Goal: Complete application form: Complete application form

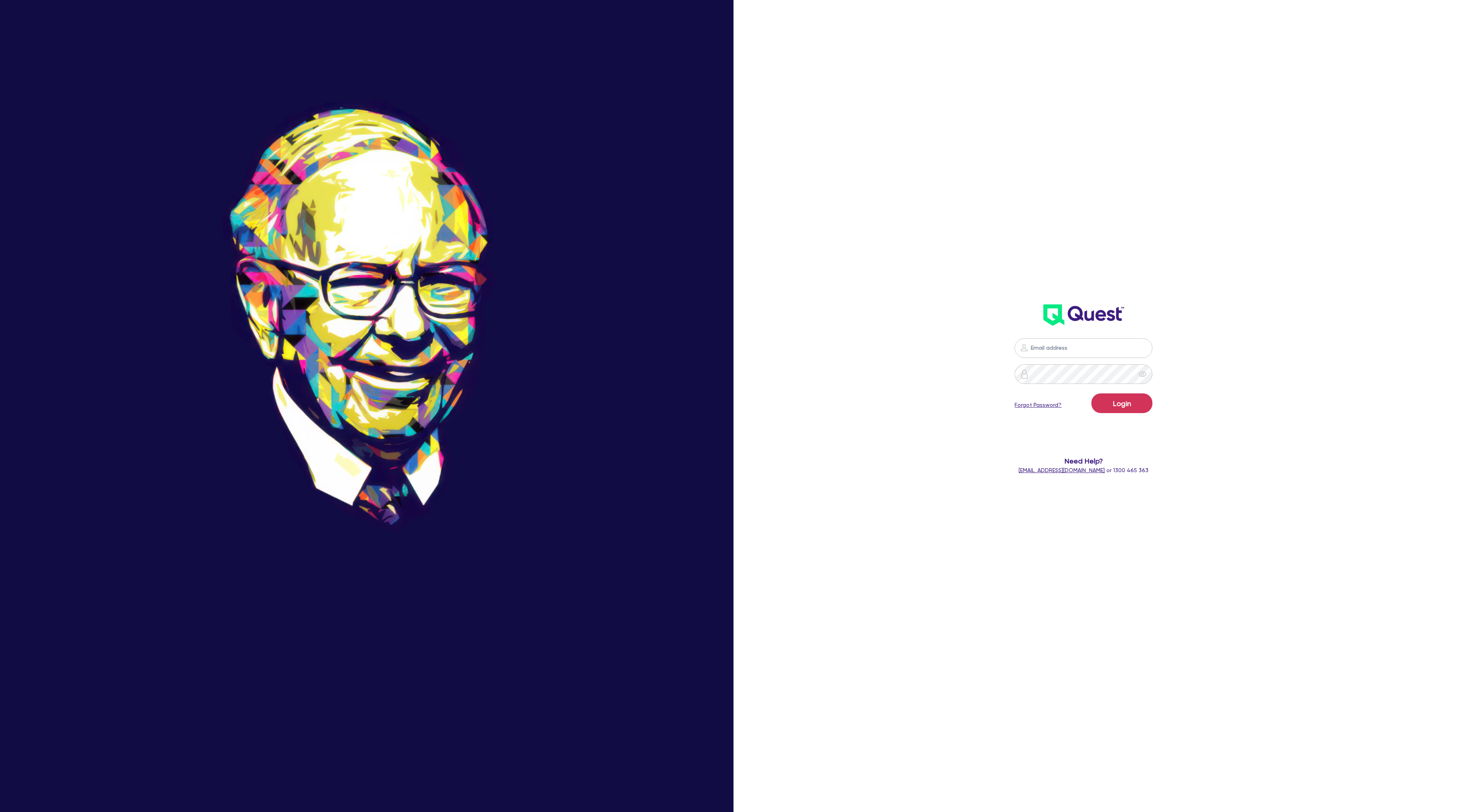
type input "[PERSON_NAME][EMAIL_ADDRESS][PERSON_NAME][DOMAIN_NAME]"
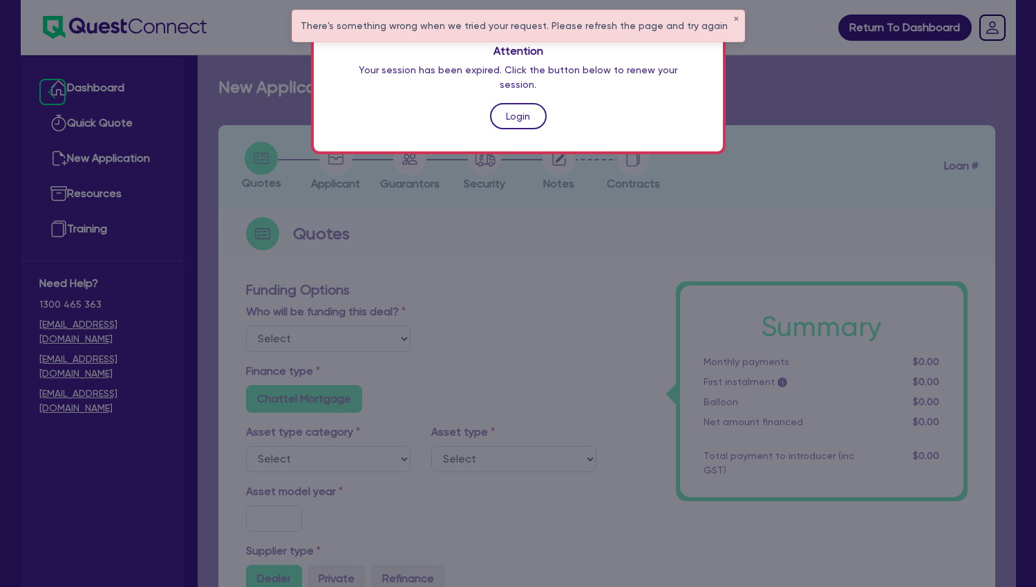
click at [516, 103] on link "Login" at bounding box center [518, 116] width 57 height 26
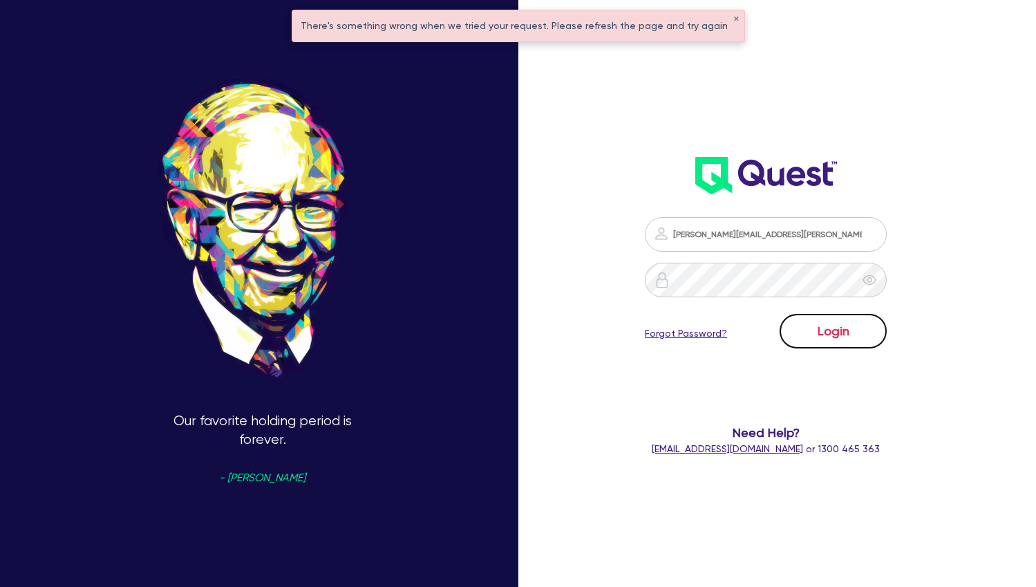
click at [836, 338] on button "Login" at bounding box center [833, 331] width 107 height 35
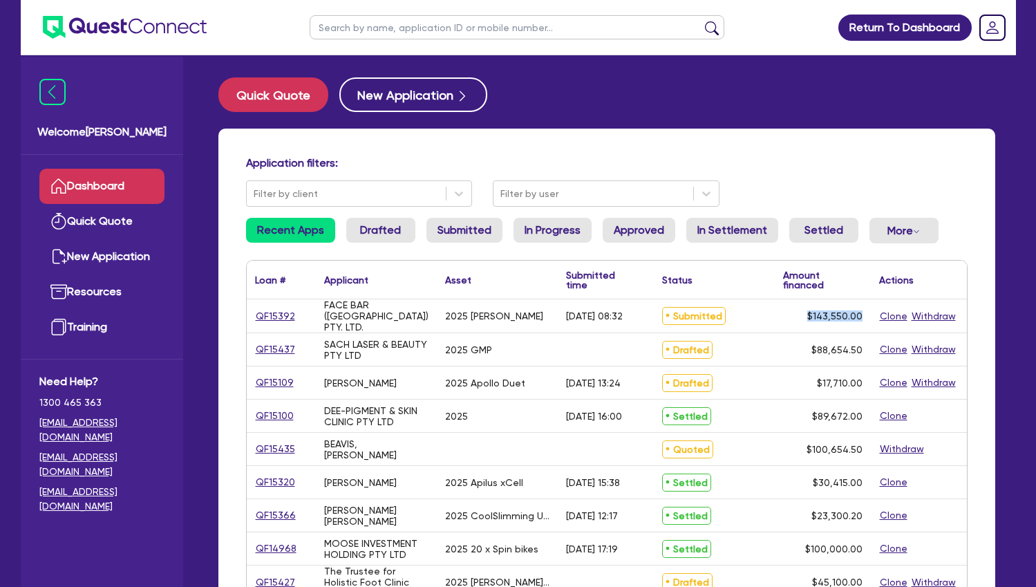
drag, startPoint x: 863, startPoint y: 315, endPoint x: 809, endPoint y: 319, distance: 54.0
click at [809, 319] on div "$143,550.00" at bounding box center [823, 315] width 96 height 33
drag, startPoint x: 860, startPoint y: 350, endPoint x: 813, endPoint y: 350, distance: 47.0
click at [813, 350] on div "$88,654.50" at bounding box center [823, 349] width 96 height 32
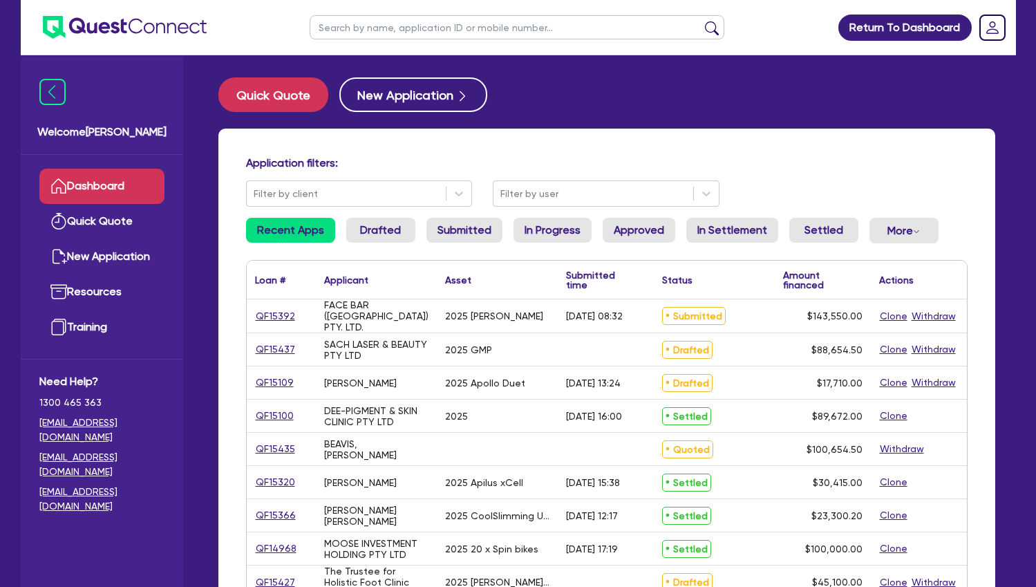
click at [813, 350] on div "$88,654.50" at bounding box center [823, 349] width 96 height 32
click at [415, 25] on input "text" at bounding box center [517, 27] width 415 height 24
type input "myskin"
click at [701, 21] on button "submit" at bounding box center [712, 30] width 22 height 19
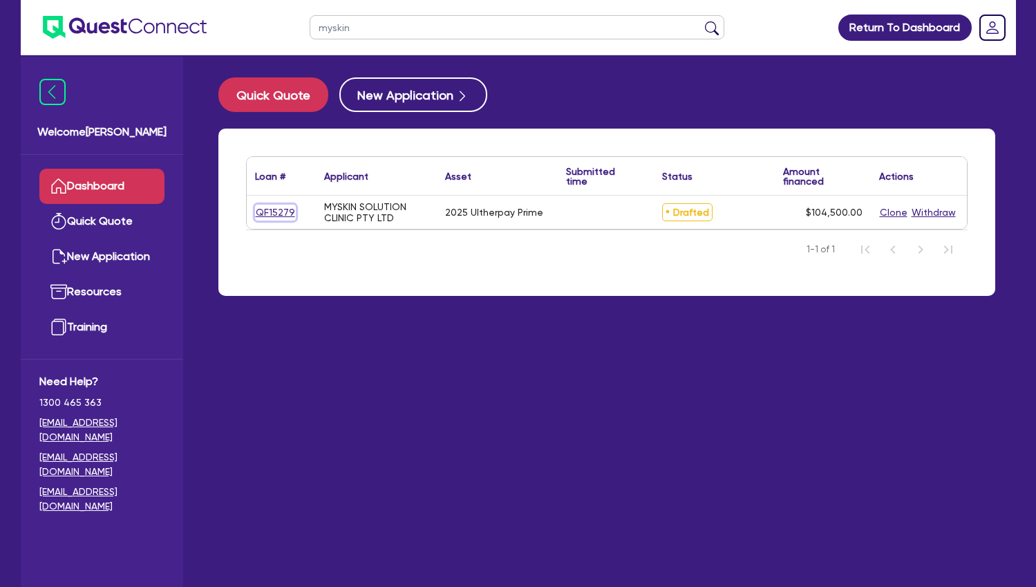
click at [277, 217] on link "QF15279" at bounding box center [275, 213] width 41 height 16
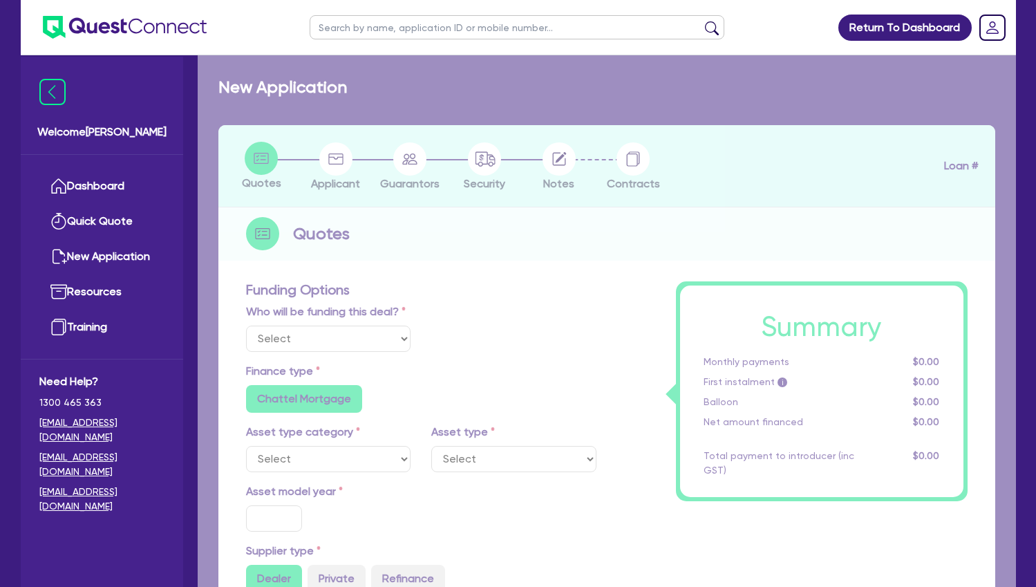
select select "Other"
select select "TERTIARY_ASSETS"
type input "2025"
radio input "true"
type input "104,500"
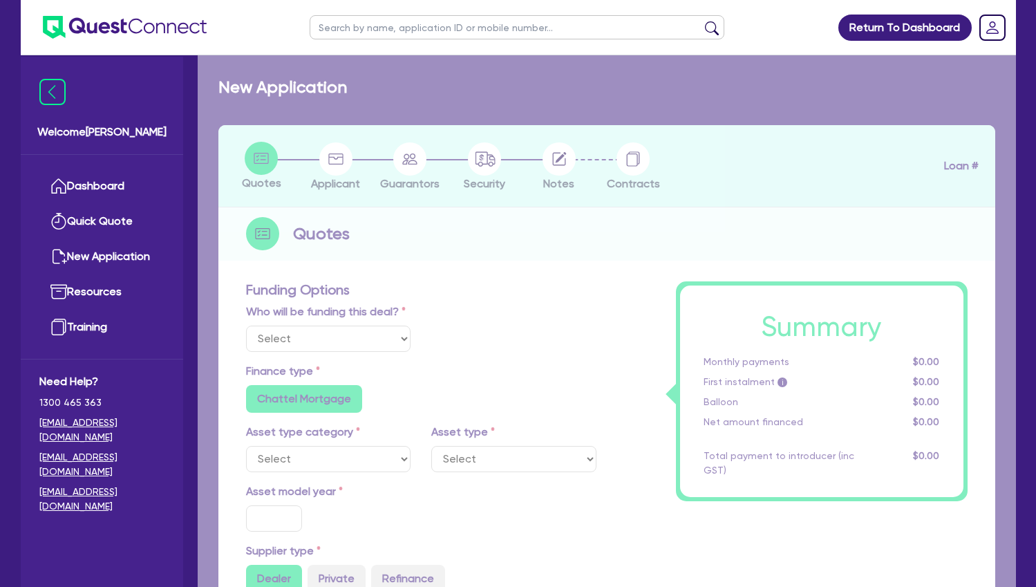
type input "4"
type input "4,180"
type input "8.49"
radio input "false"
type input "900"
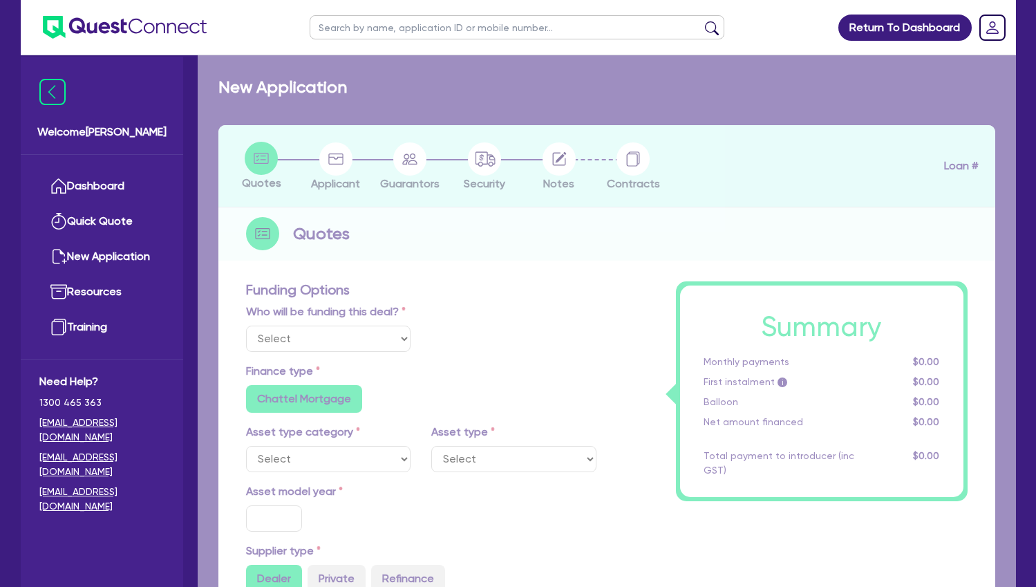
radio input "false"
select select "BEAUTY_EQUIPMENT"
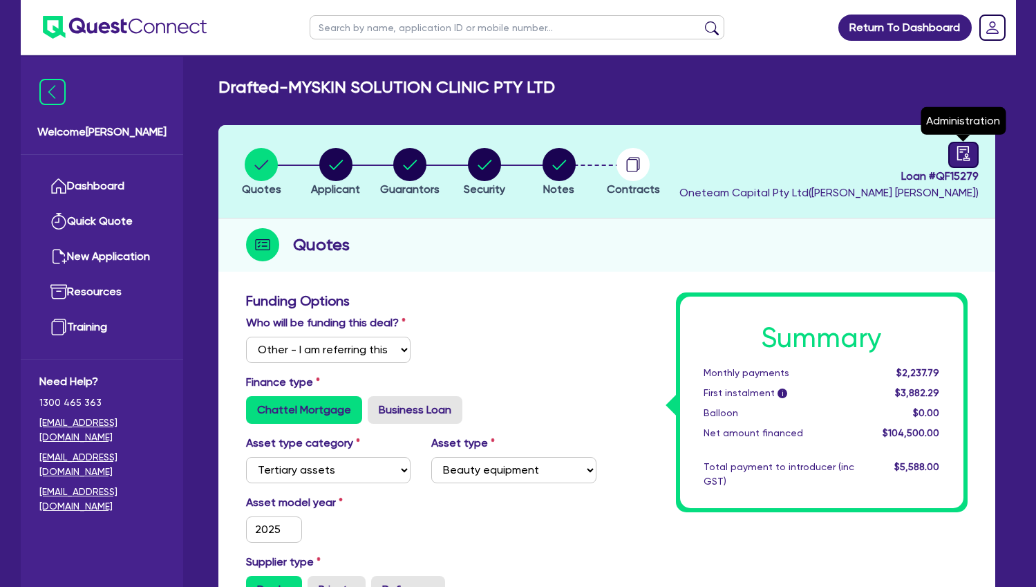
click at [969, 156] on icon "audit" at bounding box center [963, 153] width 12 height 15
select select "DRAFTED_NEW"
select select "Other"
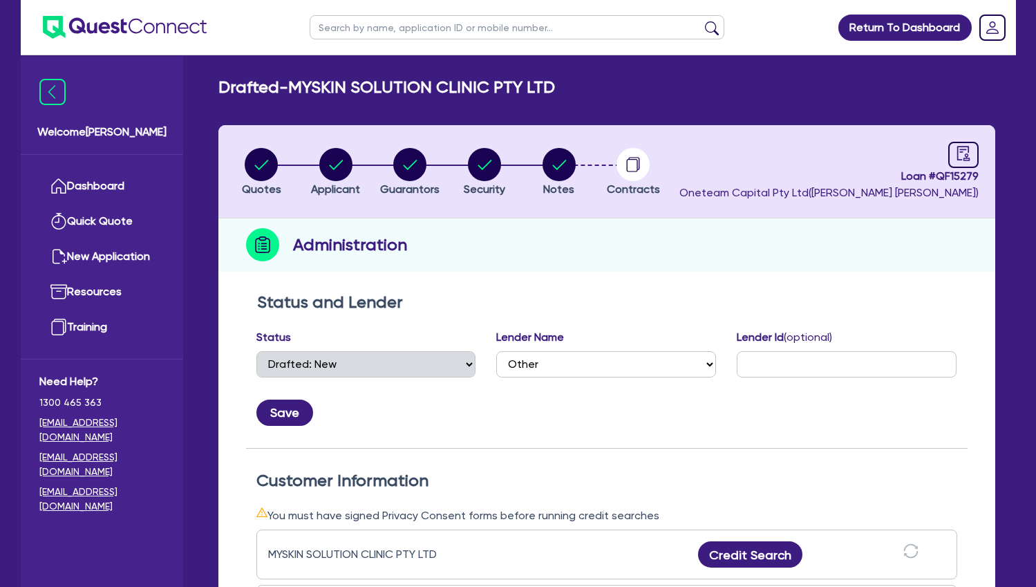
scroll to position [282, 0]
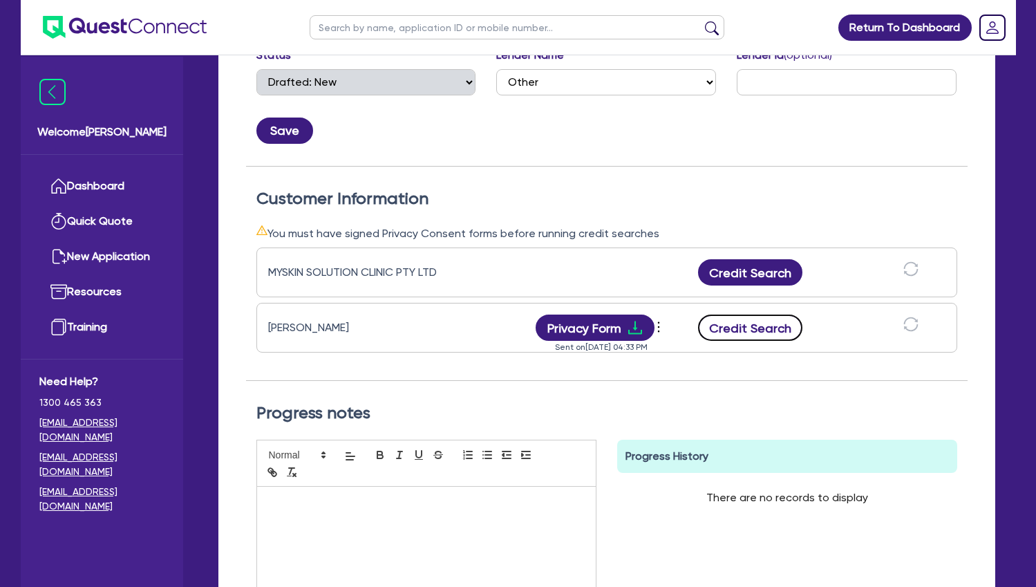
click at [773, 331] on button "Credit Search" at bounding box center [750, 328] width 105 height 26
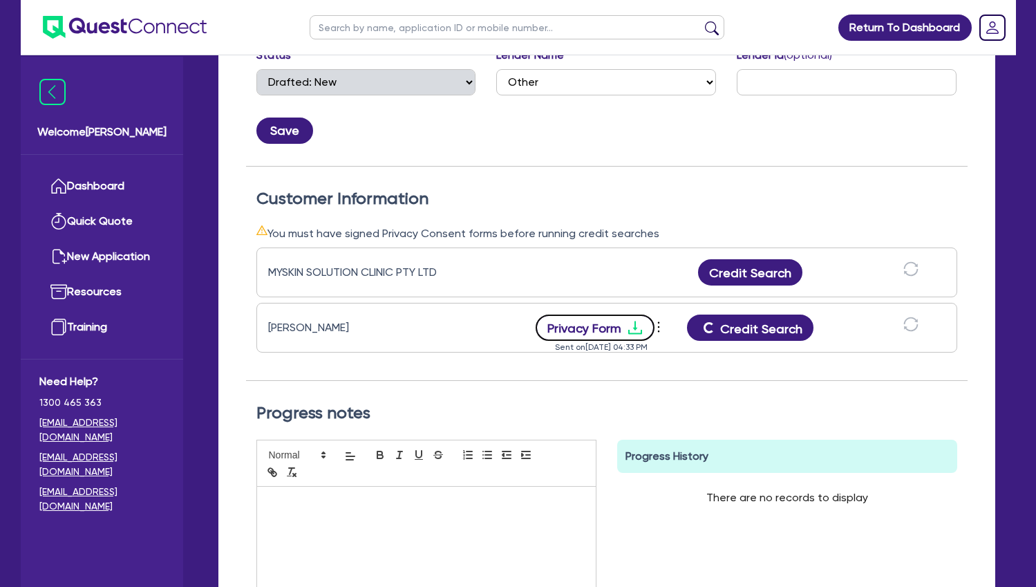
click at [623, 336] on button "Privacy Form" at bounding box center [595, 328] width 119 height 26
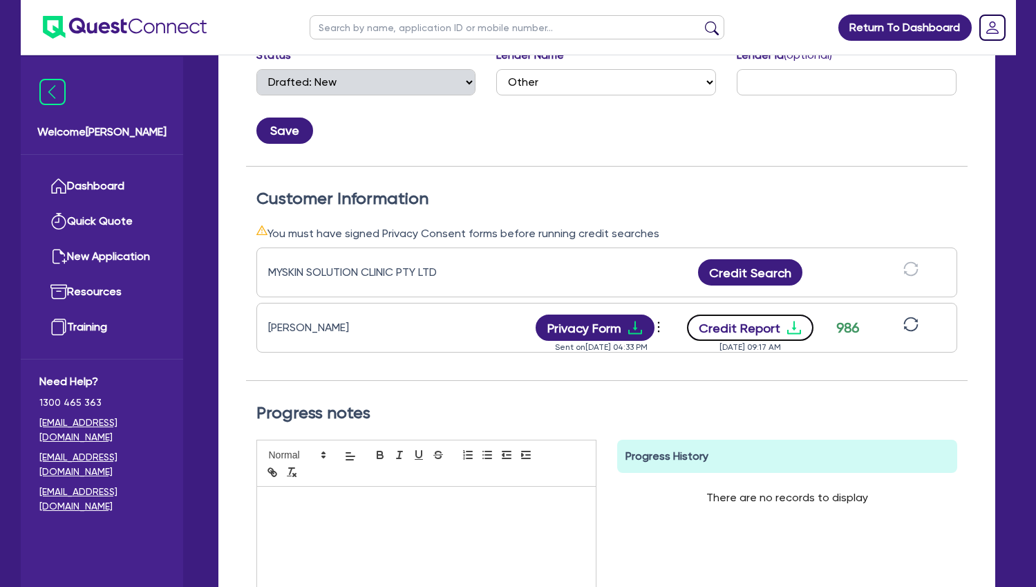
click at [766, 334] on button "Credit Report" at bounding box center [750, 328] width 127 height 26
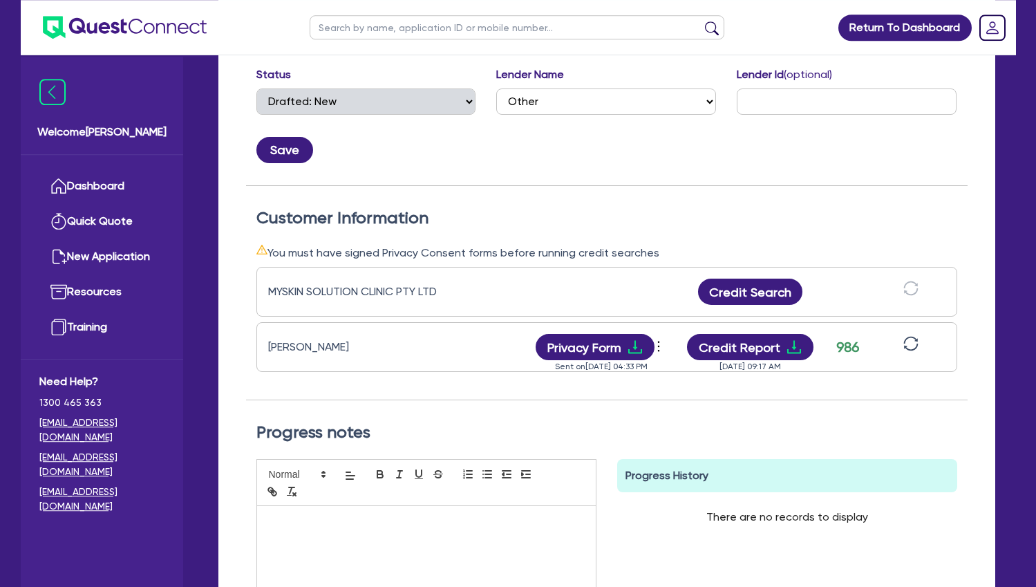
scroll to position [0, 0]
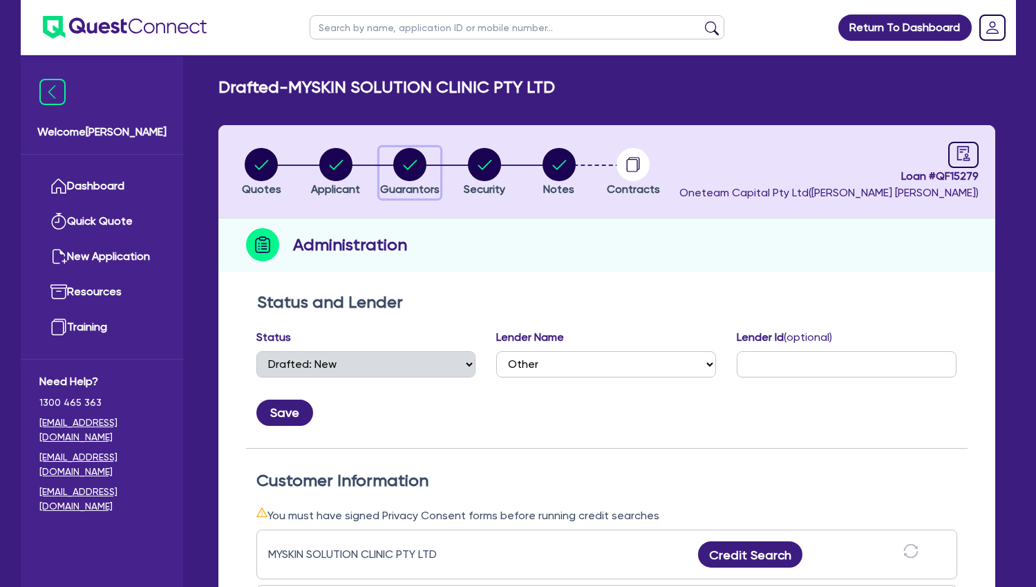
click at [403, 159] on circle "button" at bounding box center [409, 164] width 33 height 33
select select "MRS"
select select "[GEOGRAPHIC_DATA]"
select select "DE_FACTO"
select select "PROPERTY"
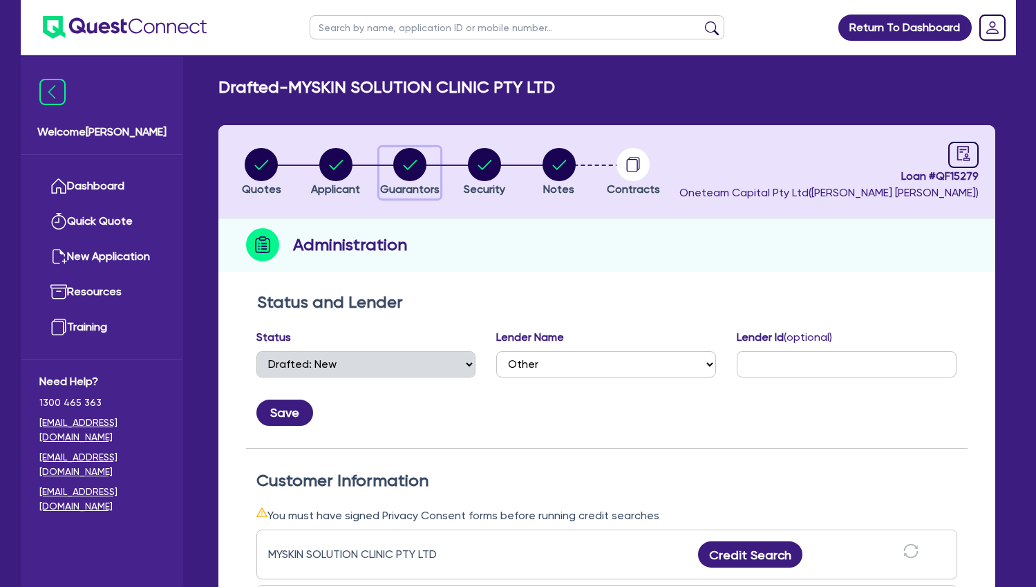
select select "CASH"
select select "VEHICLE"
select select "OTHER"
select select "MORTGAGE"
select select "VEHICLE_LOAN"
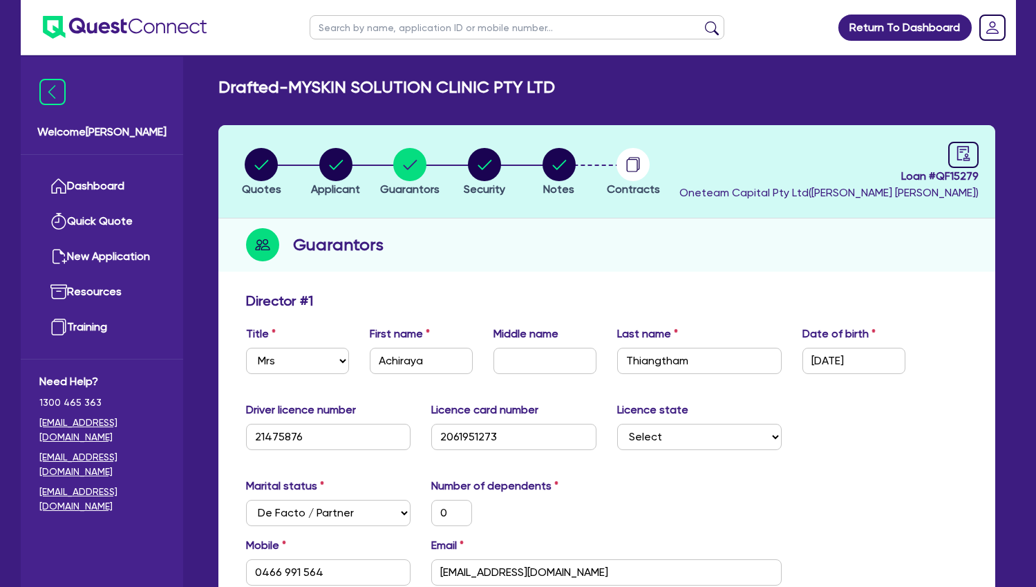
click at [399, 29] on input "text" at bounding box center [517, 27] width 415 height 24
type input "dermal"
click button "submit" at bounding box center [712, 30] width 22 height 19
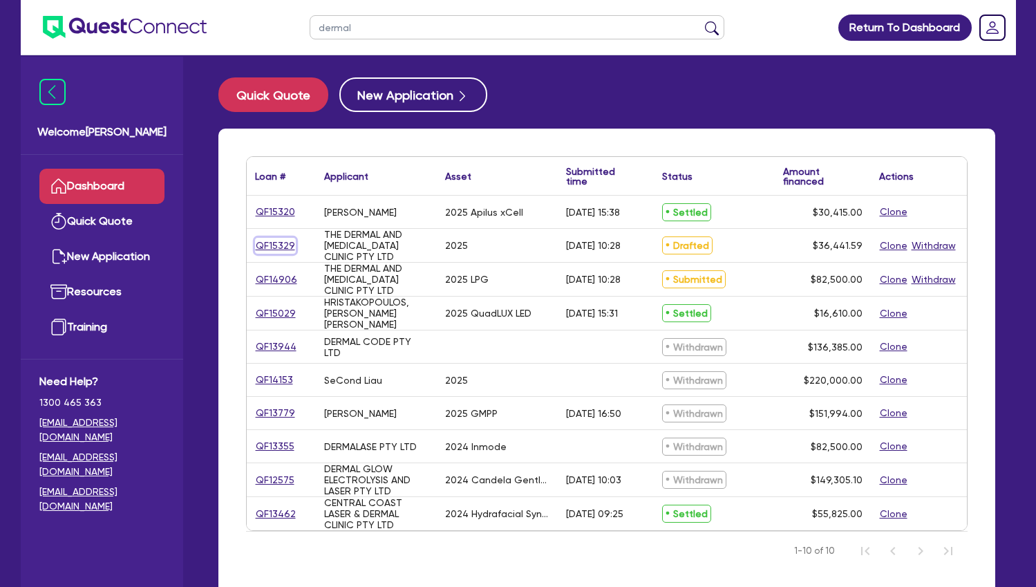
click at [272, 244] on link "QF15329" at bounding box center [275, 246] width 41 height 16
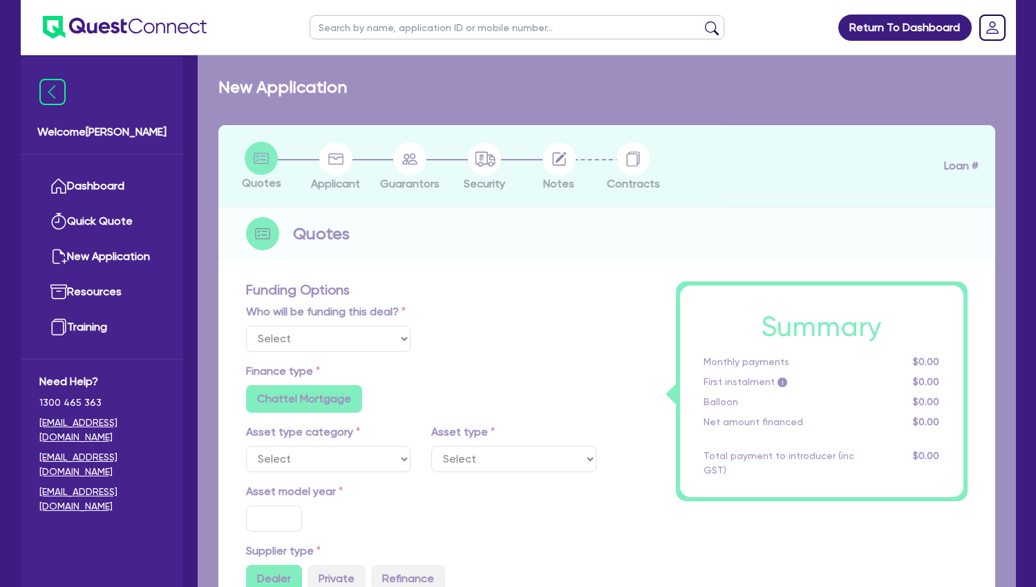
select select "Other"
select select "TERTIARY_ASSETS"
type input "2025"
type input "45,551.99"
type input "9,110.4"
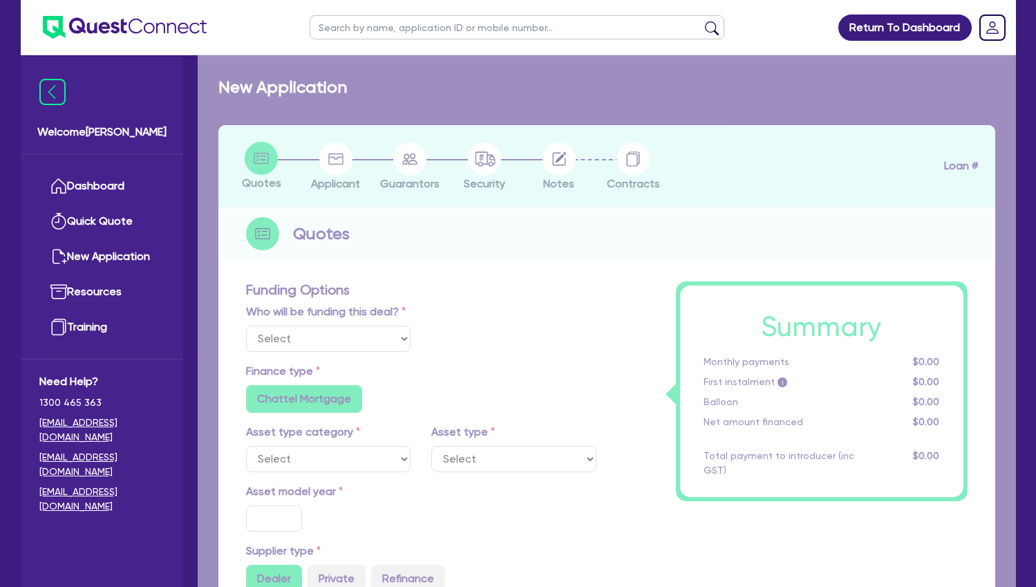
type input "5"
type input "1,822.08"
type input "11.59"
radio input "false"
type input "500"
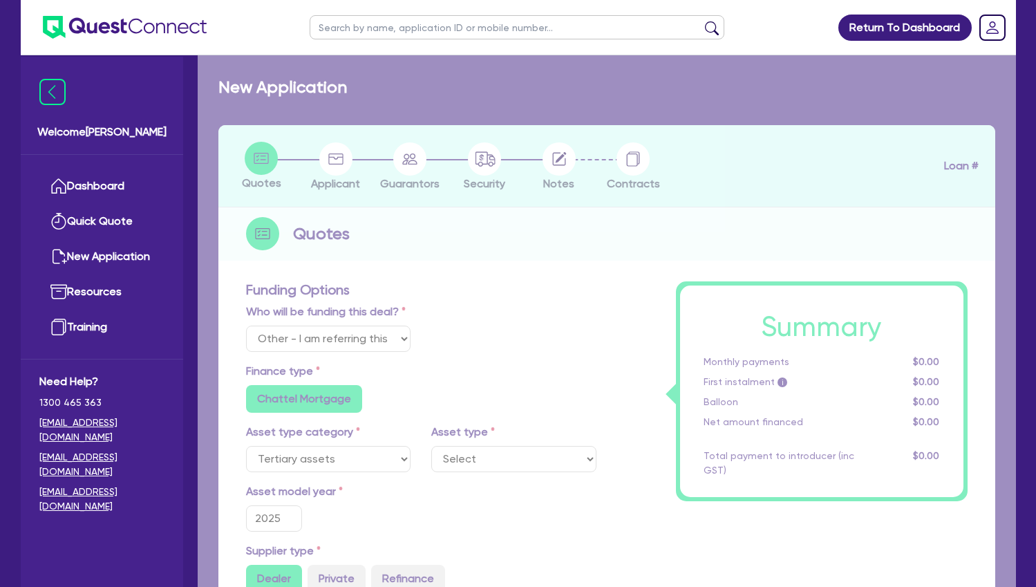
radio input "false"
select select "BEAUTY_EQUIPMENT"
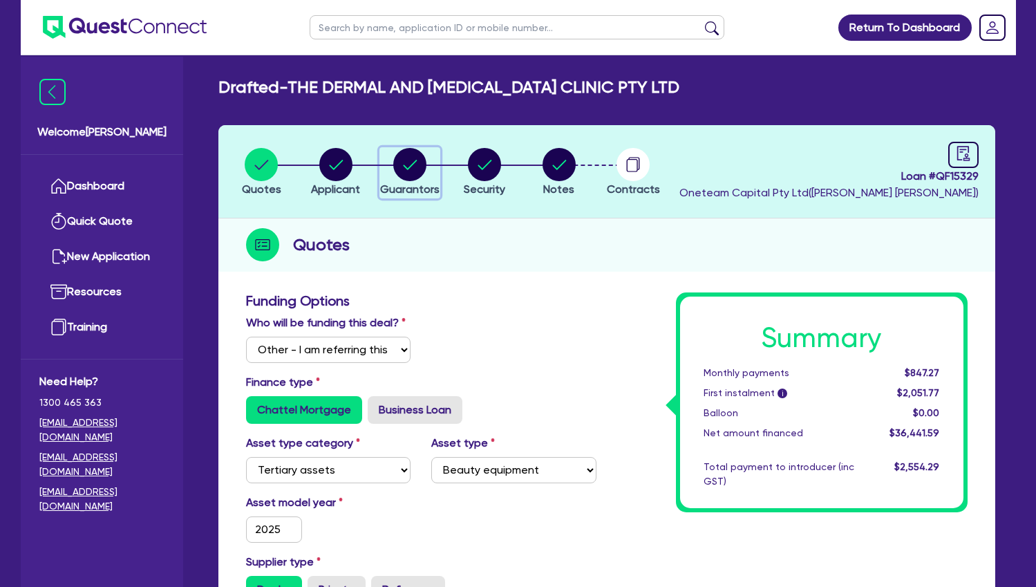
click at [411, 171] on circle "button" at bounding box center [409, 164] width 33 height 33
select select "MR"
select select "QLD"
select select "SINGLE"
select select "VEHICLE"
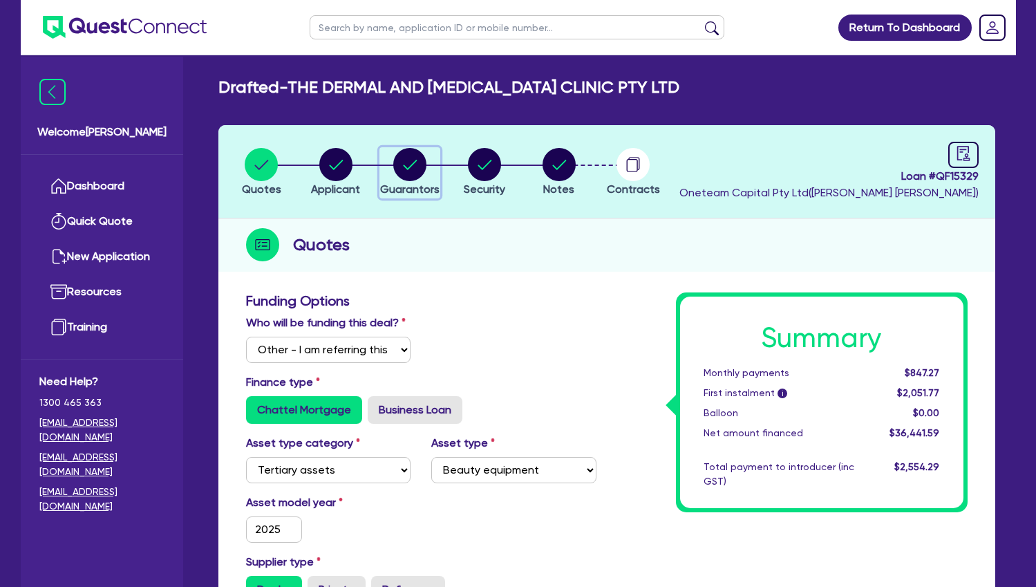
select select "CASH"
select select "EQUIPMENT"
select select "HOUSEHOLD_PERSONAL"
select select "OTHER"
select select "VEHICLE_LOAN"
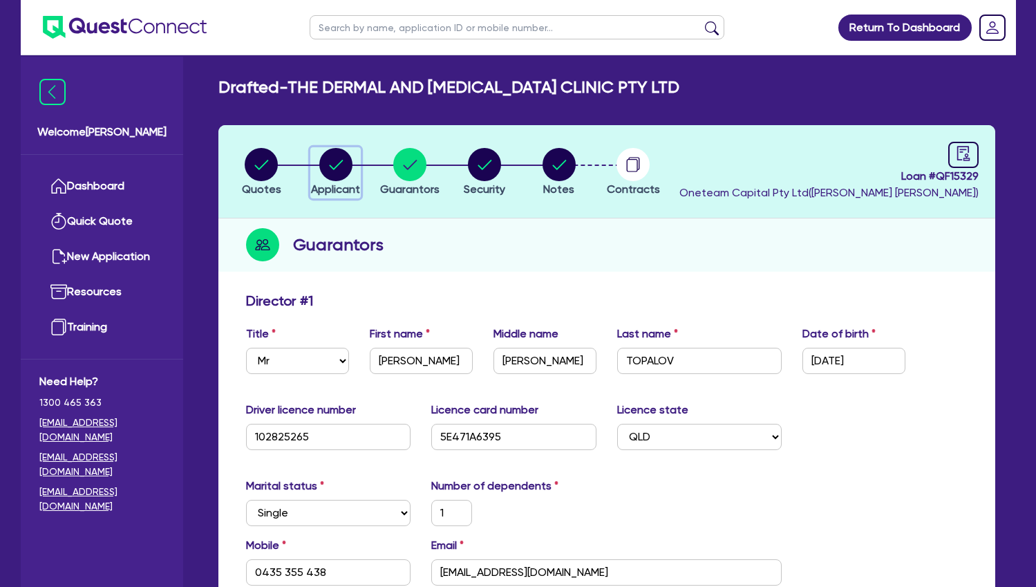
click at [337, 162] on circle "button" at bounding box center [335, 164] width 33 height 33
select select "COMPANY"
select select "HEALTH_BEAUTY"
select select "HAIR_BEAUTY_SALONS"
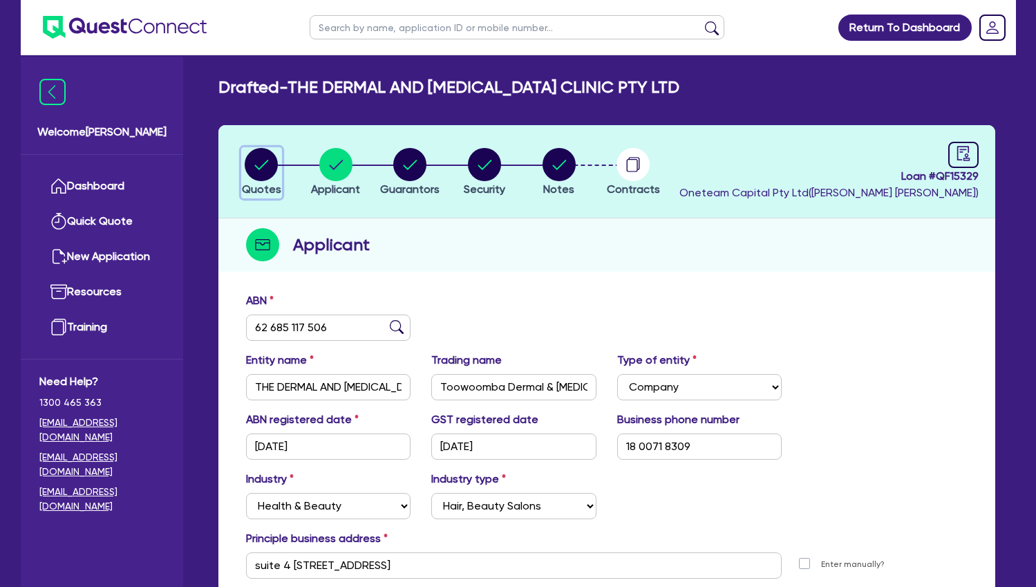
click at [256, 156] on circle "button" at bounding box center [261, 164] width 33 height 33
select select "Other"
select select "TERTIARY_ASSETS"
select select "BEAUTY_EQUIPMENT"
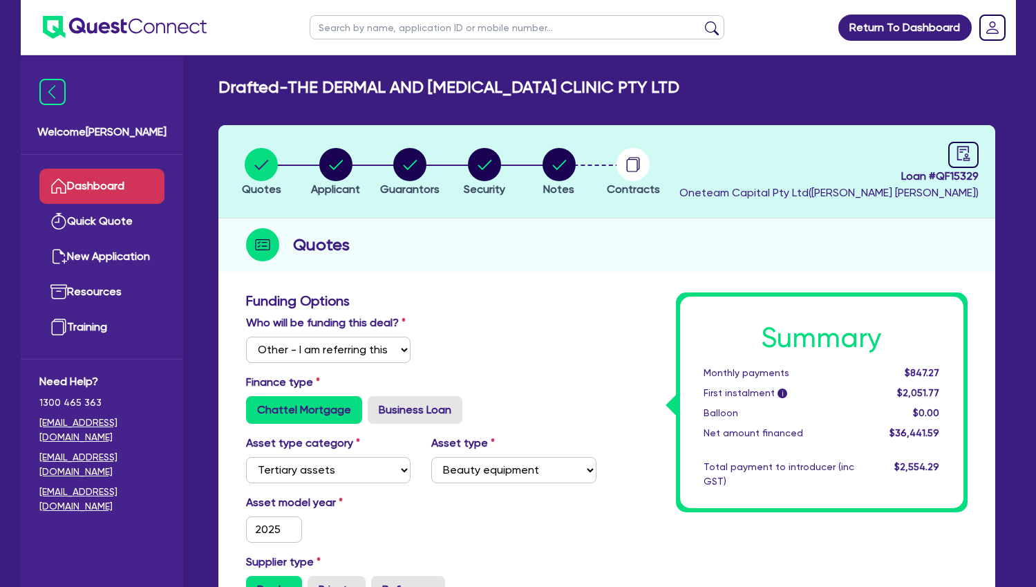
click at [105, 188] on link "Dashboard" at bounding box center [101, 186] width 125 height 35
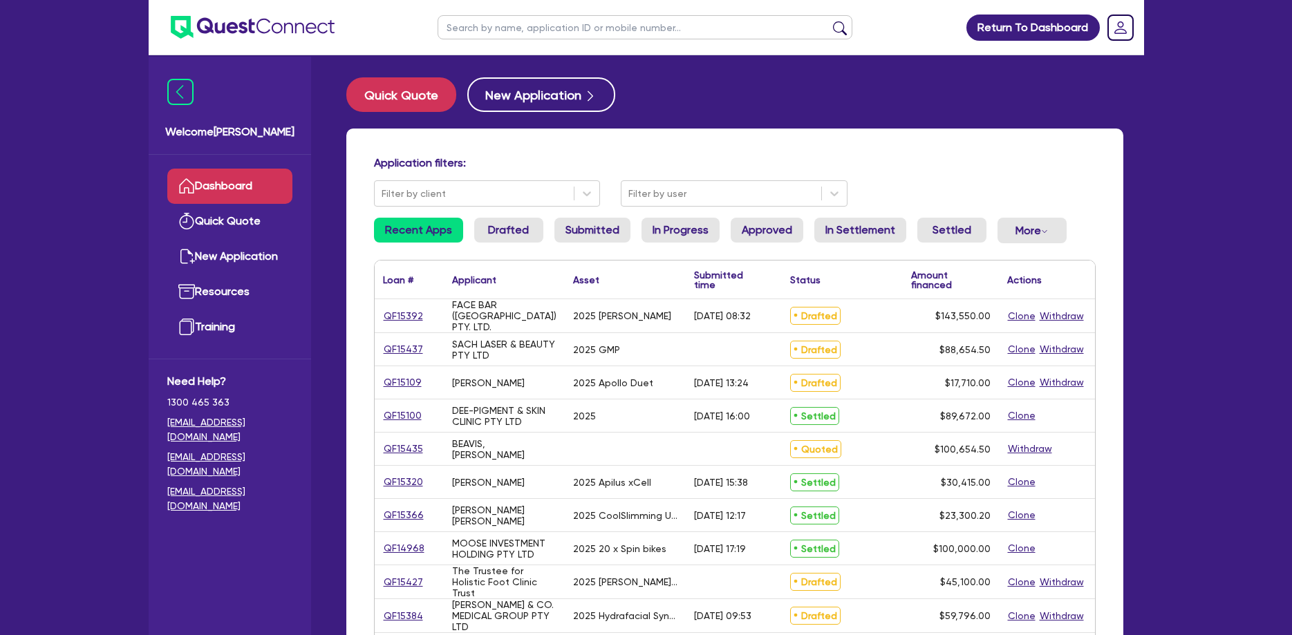
click at [846, 158] on h4 "Application filters:" at bounding box center [735, 162] width 722 height 13
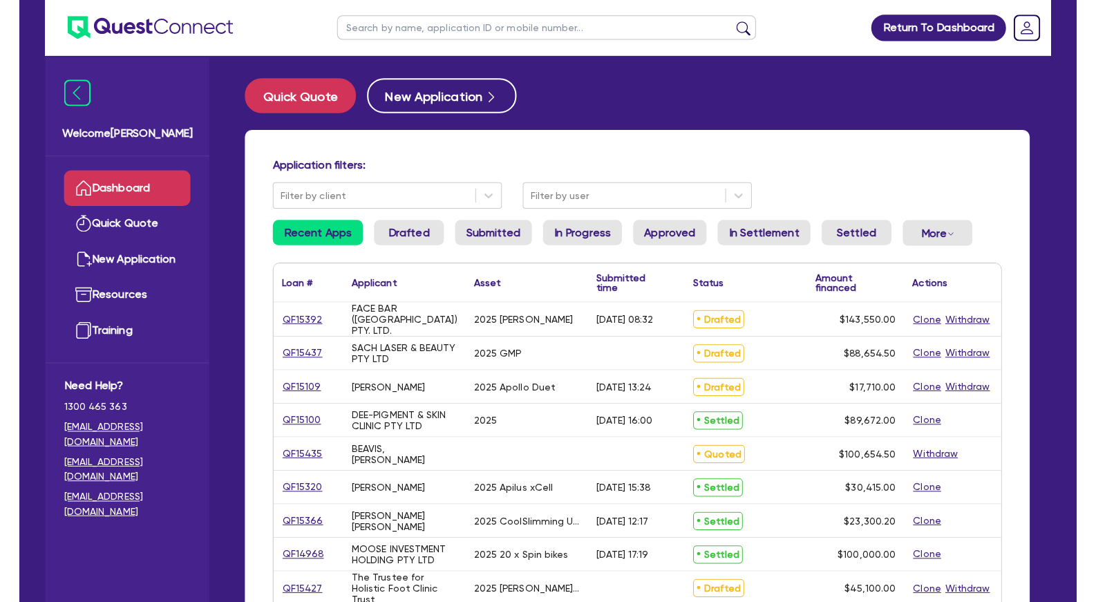
scroll to position [141, 0]
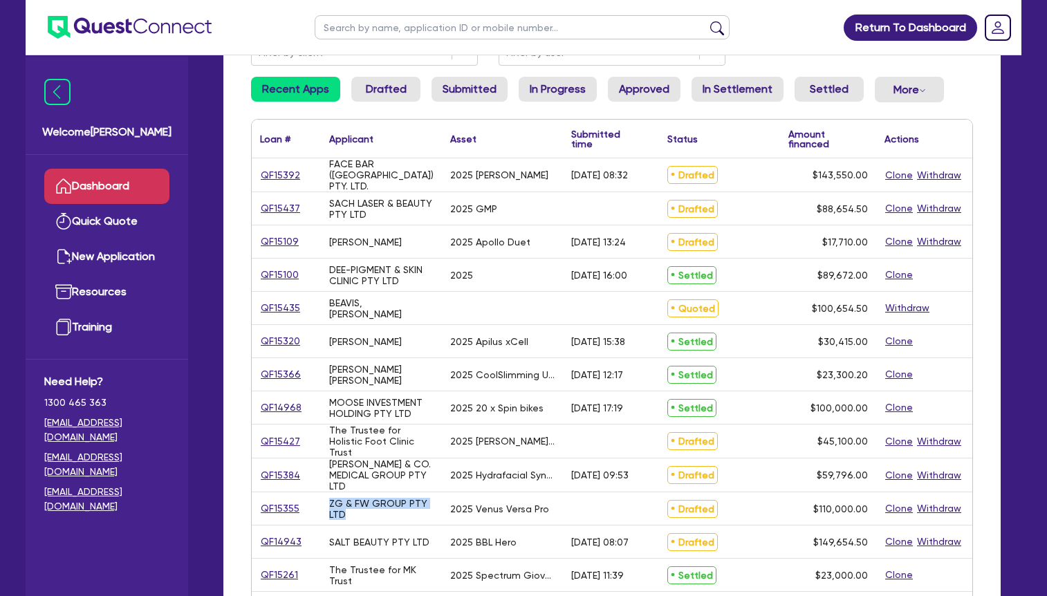
drag, startPoint x: 353, startPoint y: 512, endPoint x: 330, endPoint y: 504, distance: 24.0
click at [330, 504] on div "ZG & FW GROUP PTY LTD" at bounding box center [381, 509] width 104 height 22
copy div "ZG & FW GROUP PTY LTD"
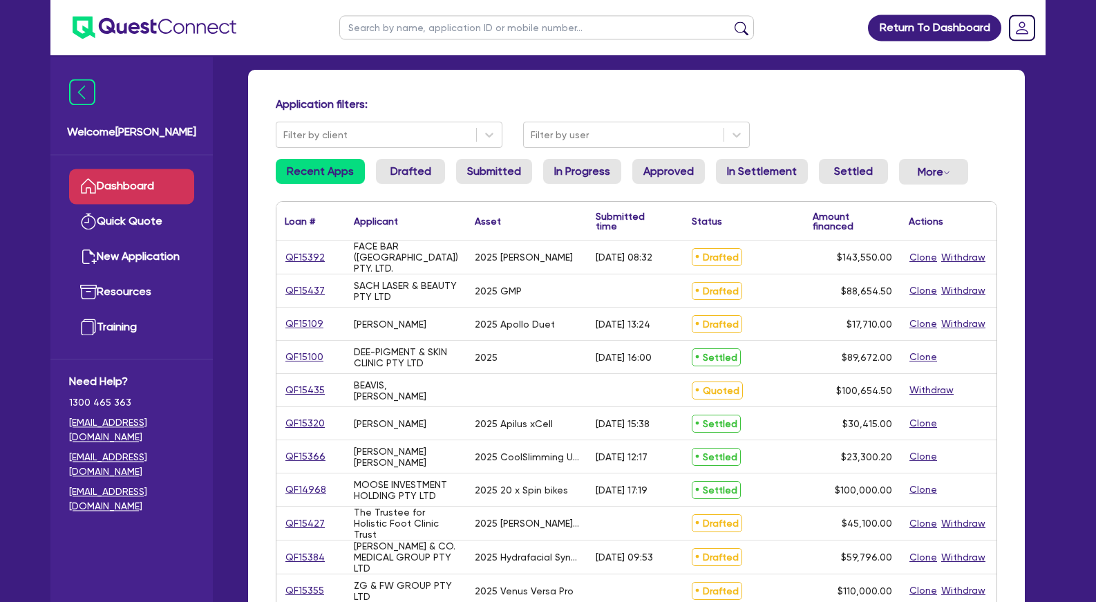
scroll to position [0, 0]
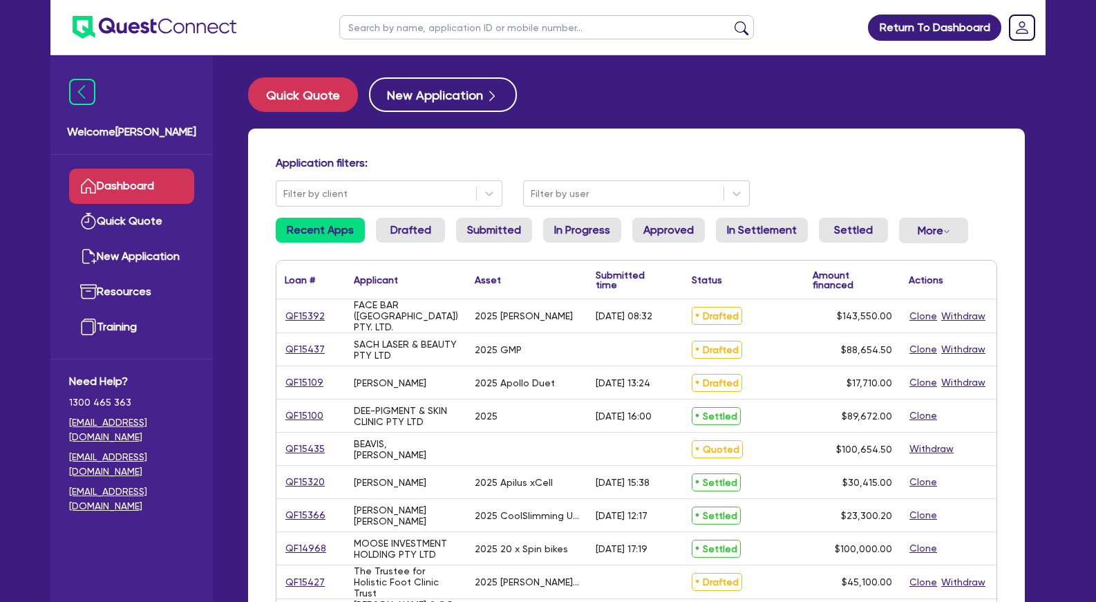
click at [397, 373] on div "[PERSON_NAME]" at bounding box center [406, 382] width 121 height 32
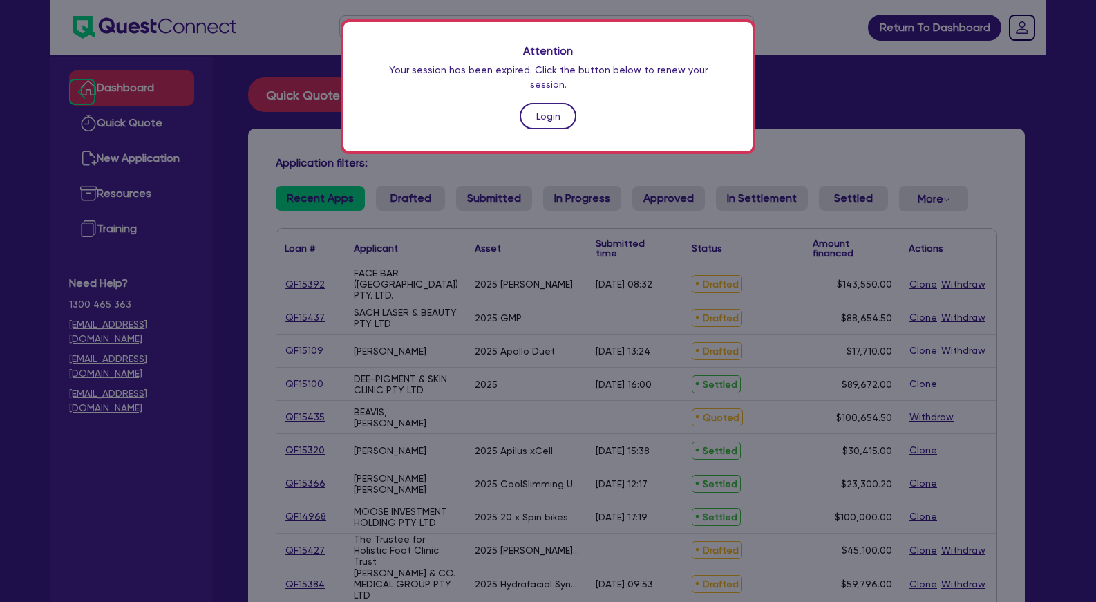
click at [546, 103] on link "Login" at bounding box center [548, 116] width 57 height 26
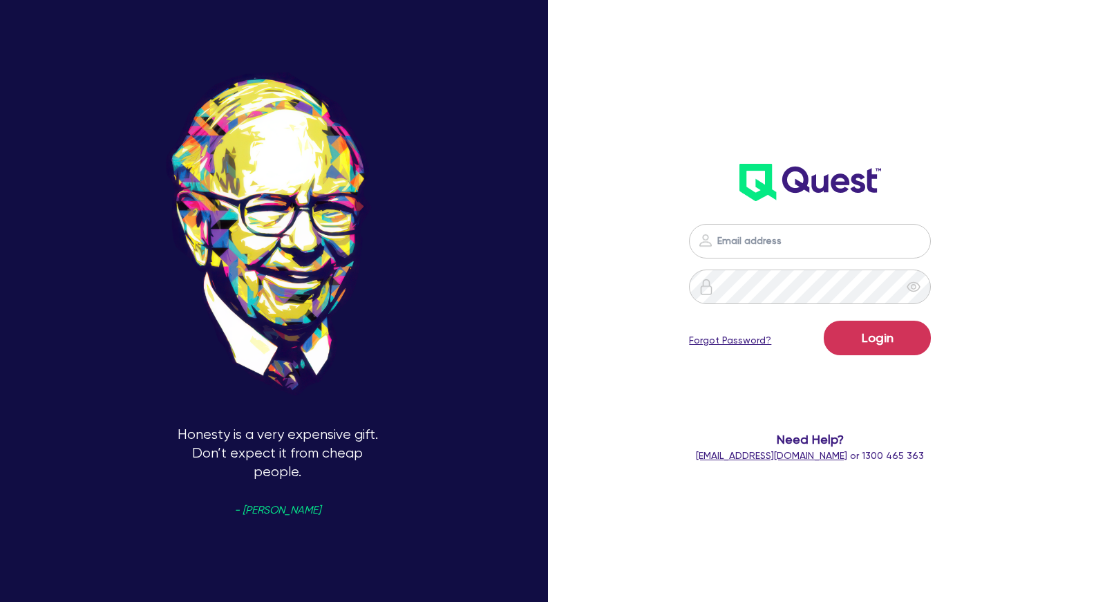
type input "[PERSON_NAME][EMAIL_ADDRESS][PERSON_NAME][DOMAIN_NAME]"
click at [881, 340] on button "Login" at bounding box center [877, 338] width 107 height 35
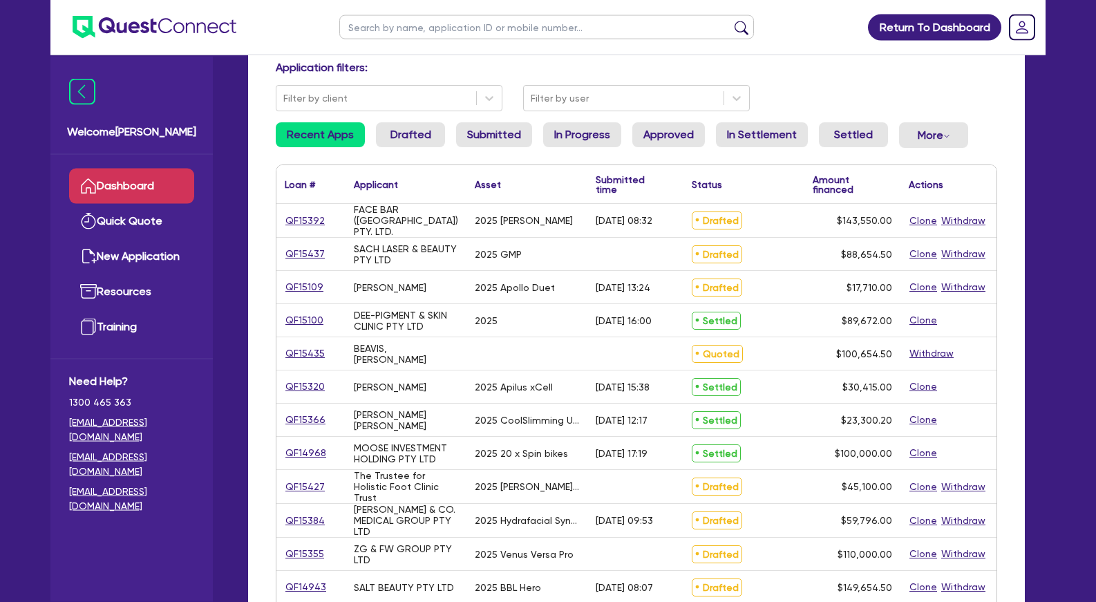
scroll to position [141, 0]
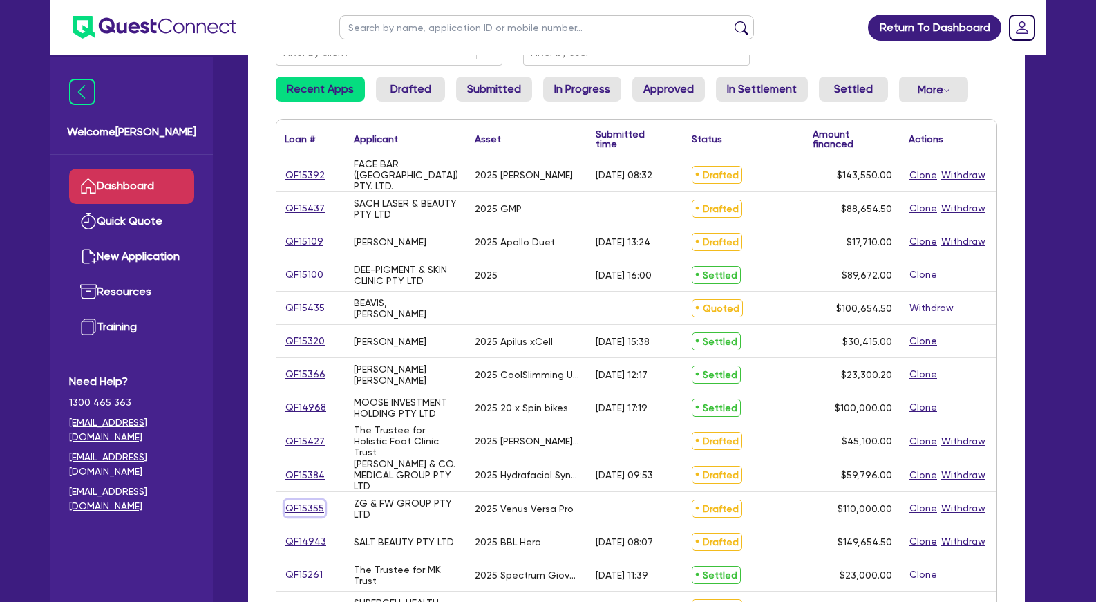
click at [305, 510] on link "QF15355" at bounding box center [305, 509] width 40 height 16
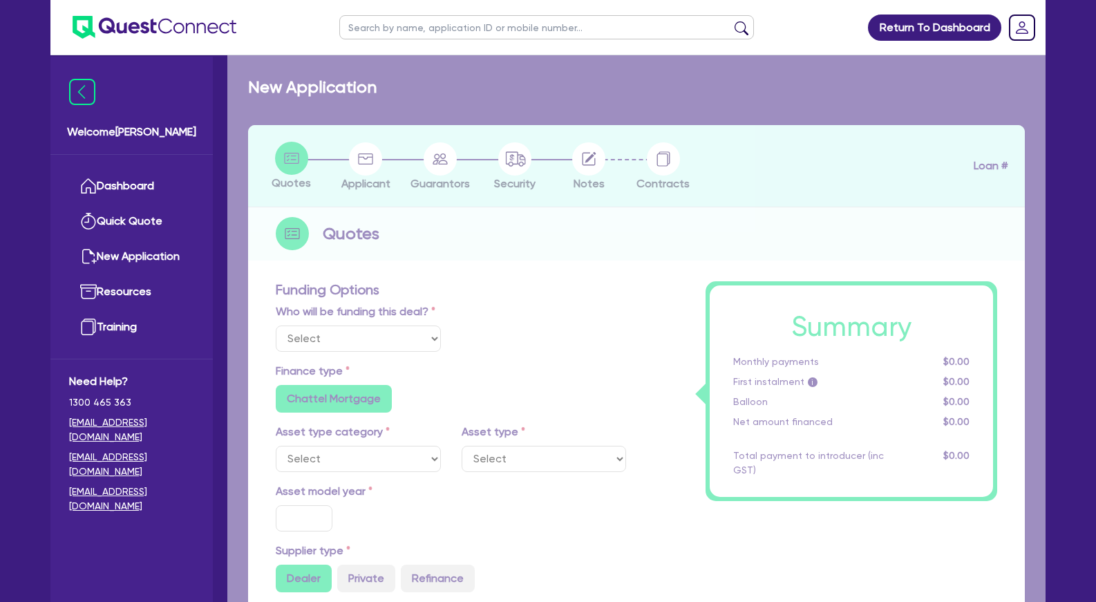
select select "Other"
select select "TERTIARY_ASSETS"
type input "2025"
radio input "true"
type input "110,000"
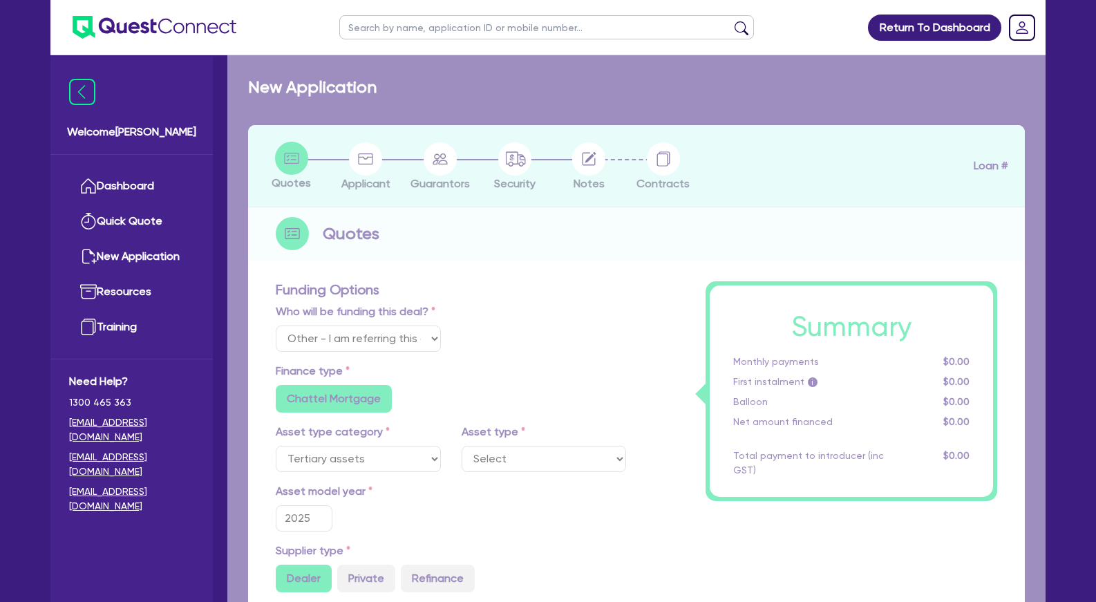
type input "3"
type input "3,300"
radio input "true"
type input "7.65"
radio input "false"
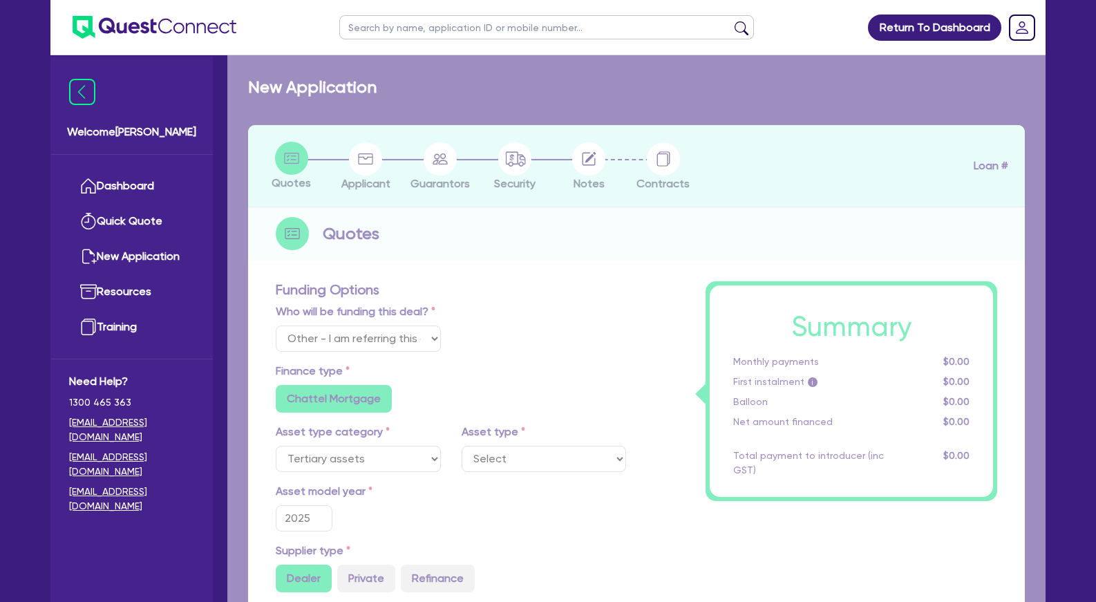
radio input "false"
select select "BEAUTY_EQUIPMENT"
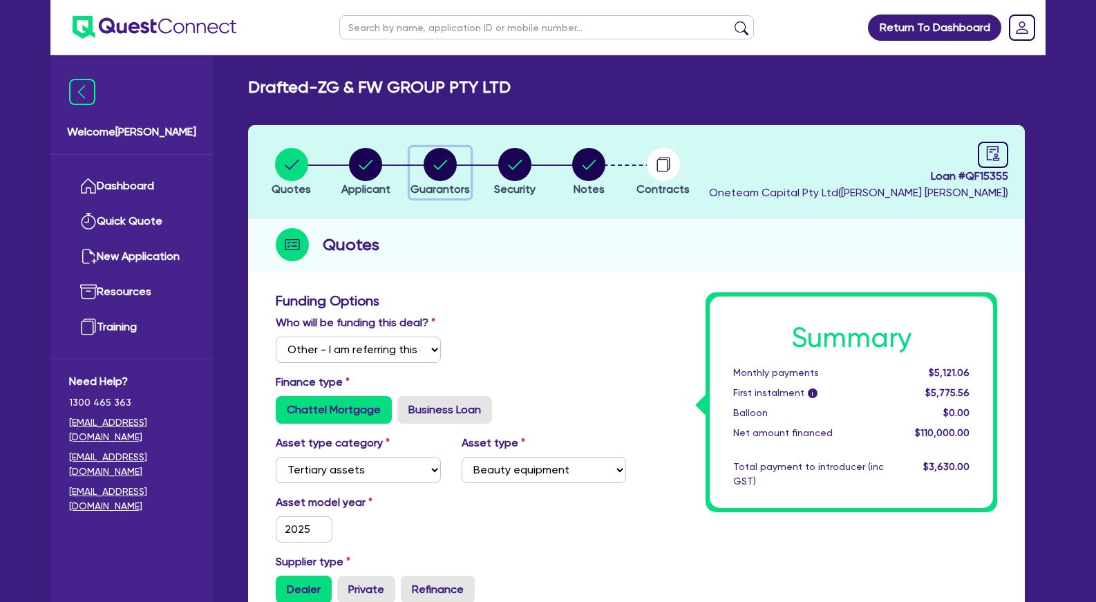
click at [451, 175] on circle "button" at bounding box center [440, 164] width 33 height 33
select select "MRS"
select select "[GEOGRAPHIC_DATA]"
select select "MARRIED"
select select "PROPERTY"
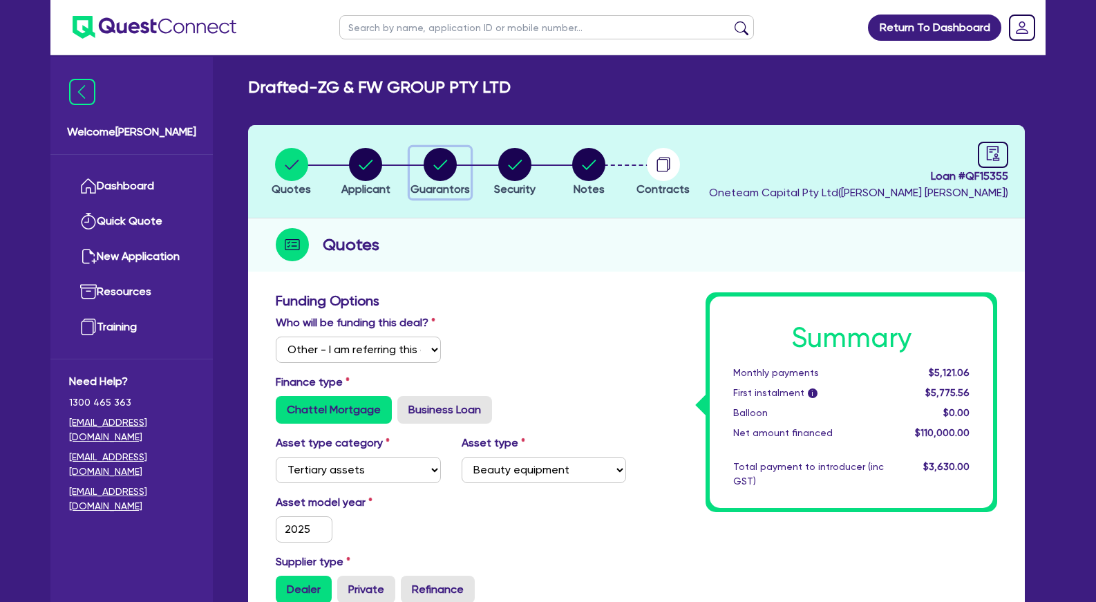
select select "INVESTMENT_PROPERTY"
select select "CASH"
select select "VEHICLE"
select select "MORTGAGE"
select select "VEHICLE_LOAN"
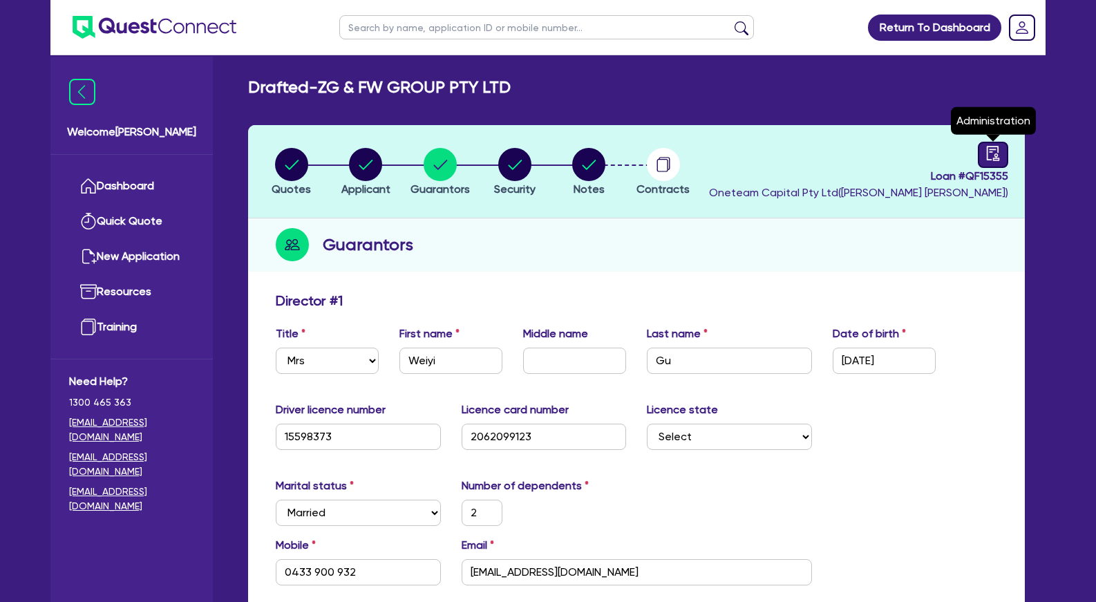
click at [995, 152] on icon "audit" at bounding box center [993, 153] width 15 height 15
select select "DRAFTED_NEW"
select select "Other"
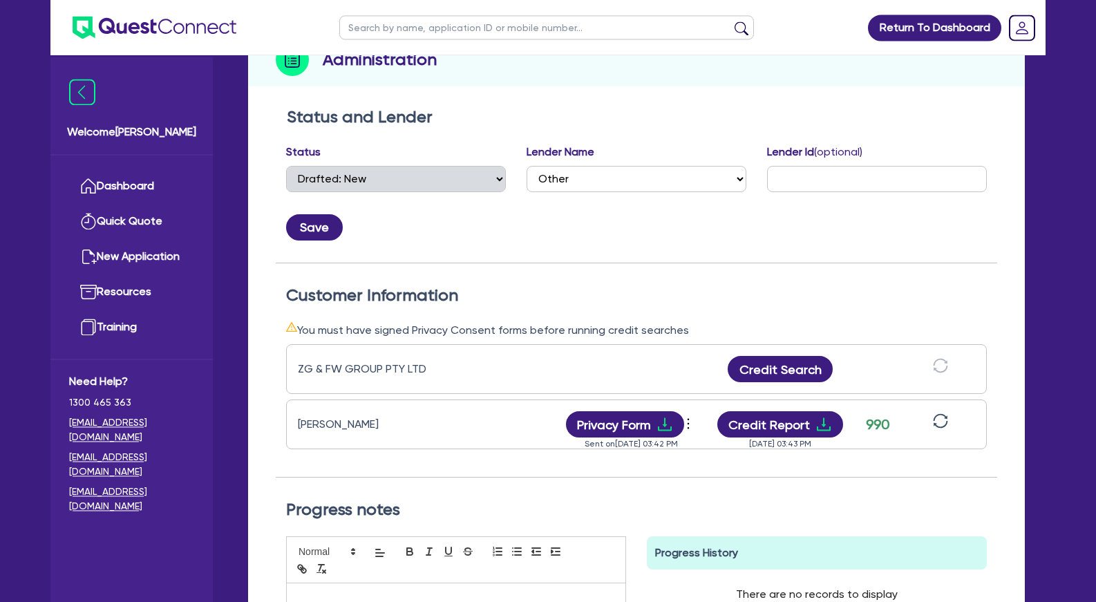
scroll to position [212, 0]
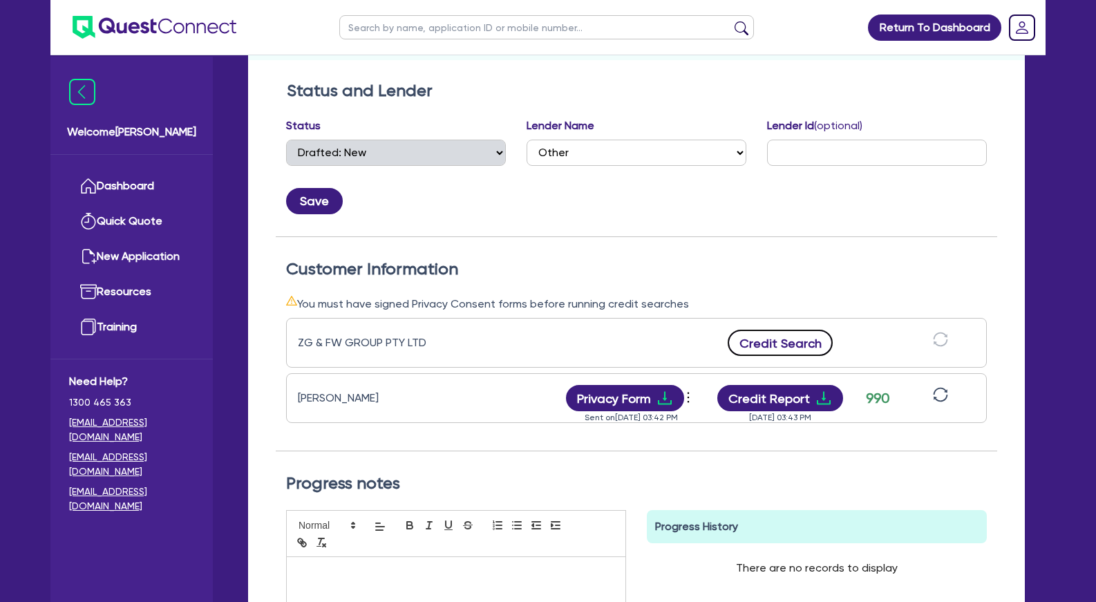
click at [799, 348] on button "Credit Search" at bounding box center [780, 343] width 105 height 26
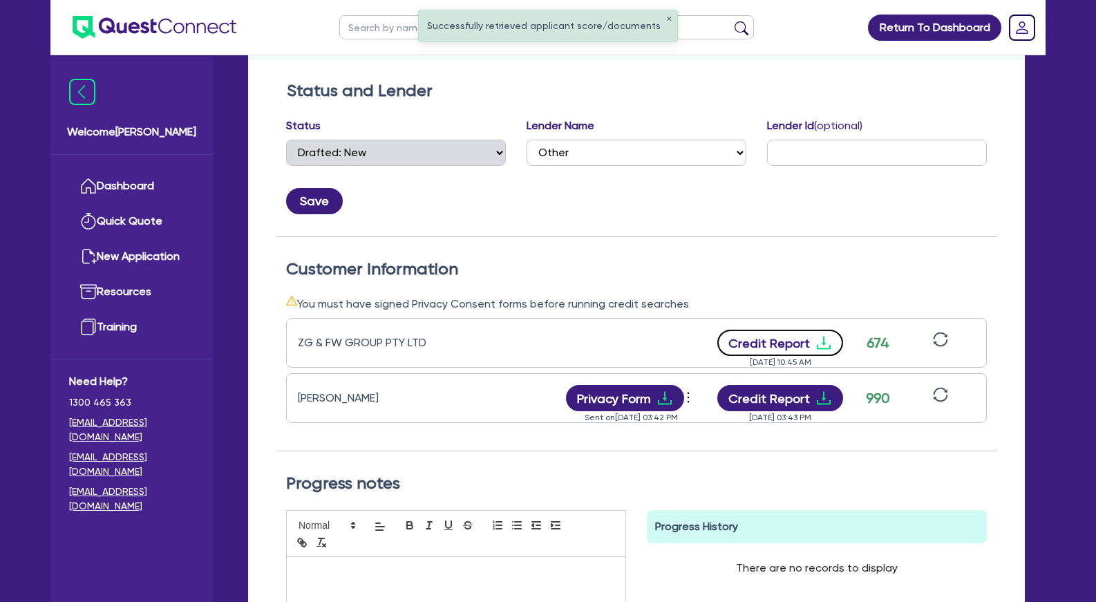
click at [824, 339] on icon "download" at bounding box center [824, 343] width 14 height 13
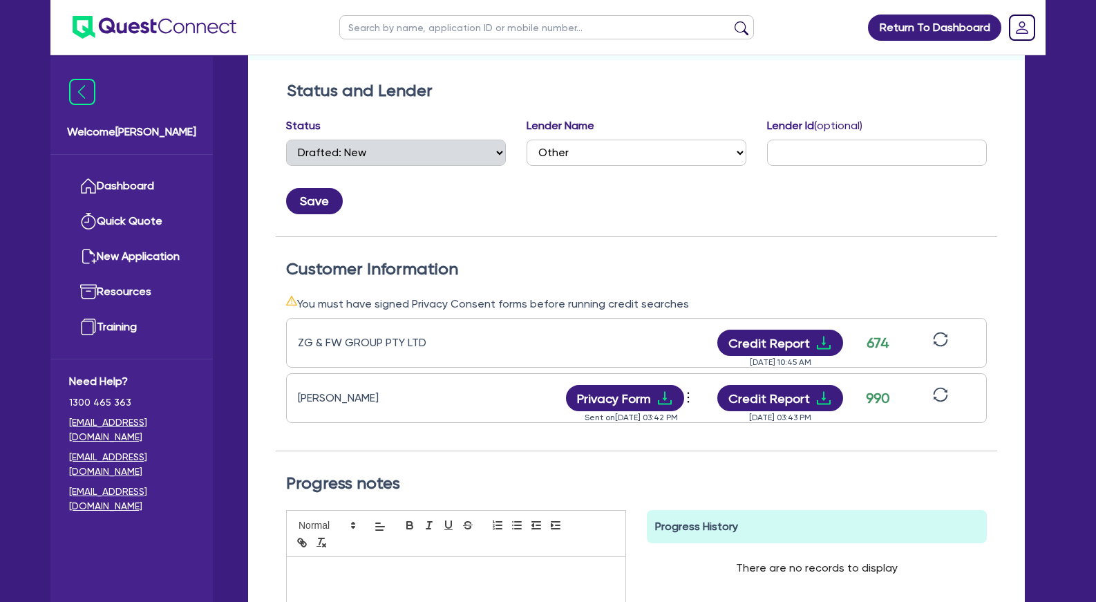
scroll to position [0, 0]
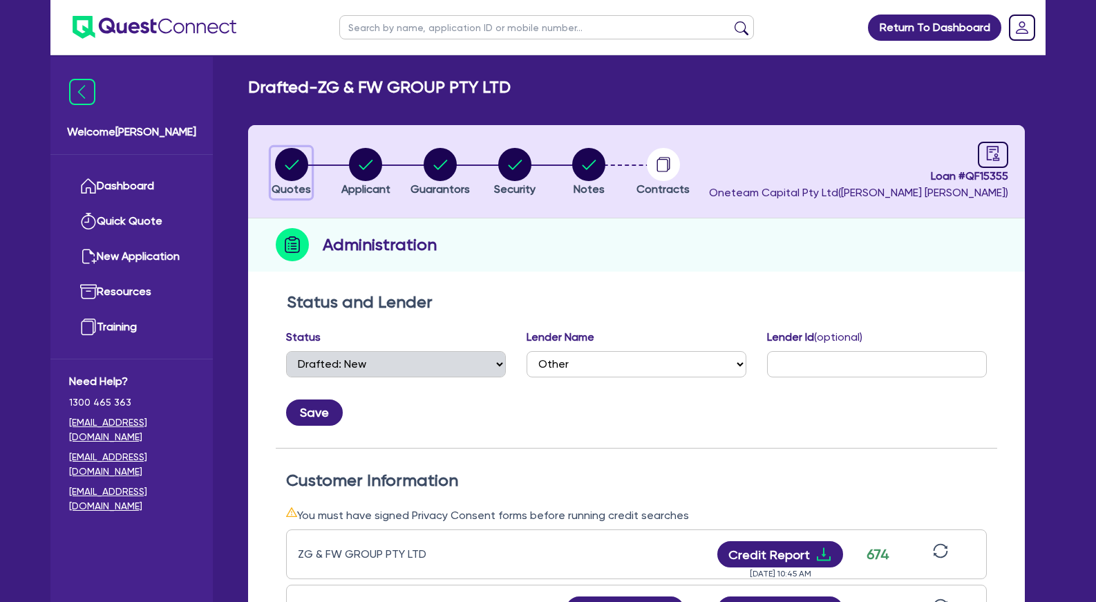
click at [291, 153] on circle "button" at bounding box center [291, 164] width 33 height 33
select select "Other"
select select "TERTIARY_ASSETS"
select select "BEAUTY_EQUIPMENT"
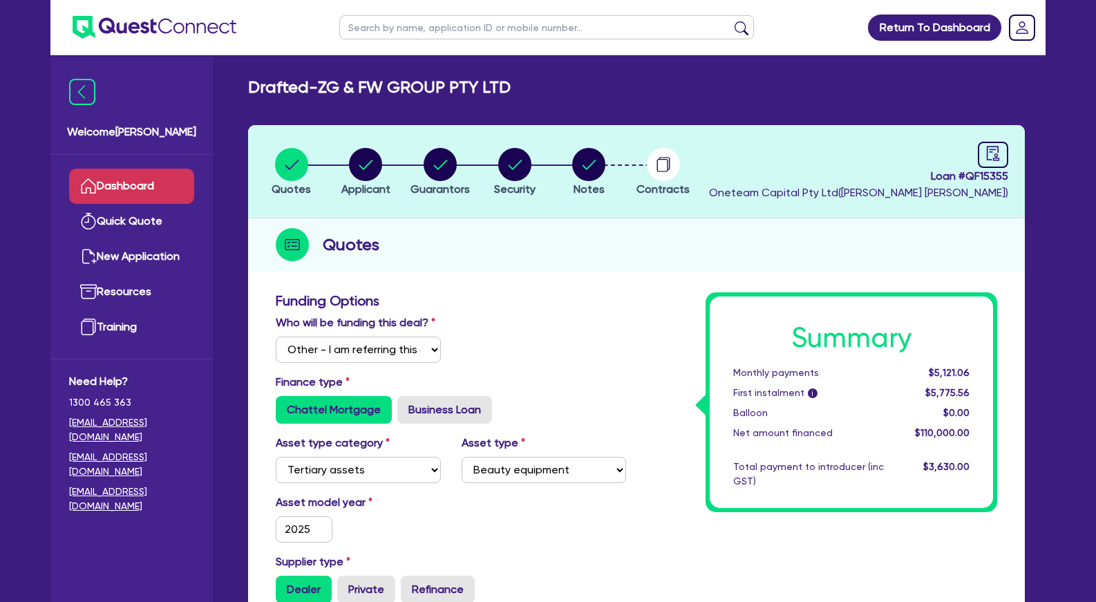
click at [138, 183] on link "Dashboard" at bounding box center [131, 186] width 125 height 35
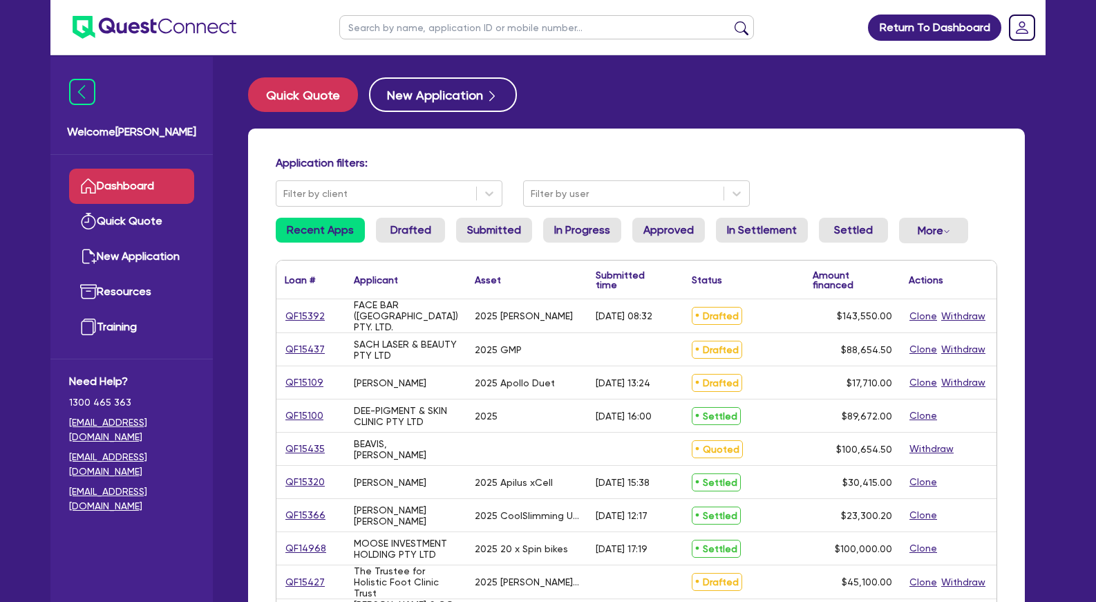
click at [427, 157] on h4 "Application filters:" at bounding box center [637, 162] width 722 height 13
click at [467, 30] on input "text" at bounding box center [546, 27] width 415 height 24
type input "m"
